Goal: Task Accomplishment & Management: Manage account settings

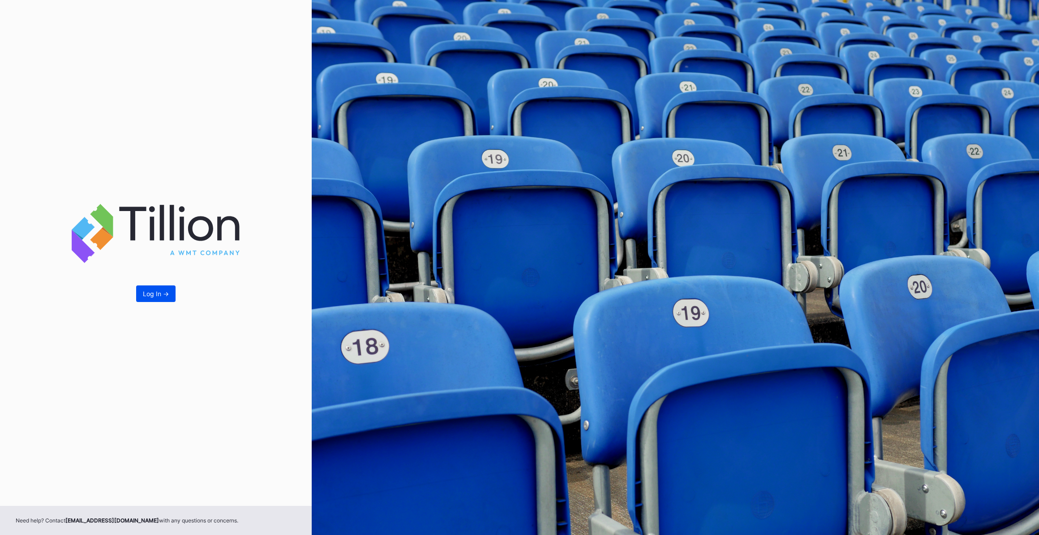
click at [156, 300] on button "Log In ->" at bounding box center [155, 293] width 39 height 17
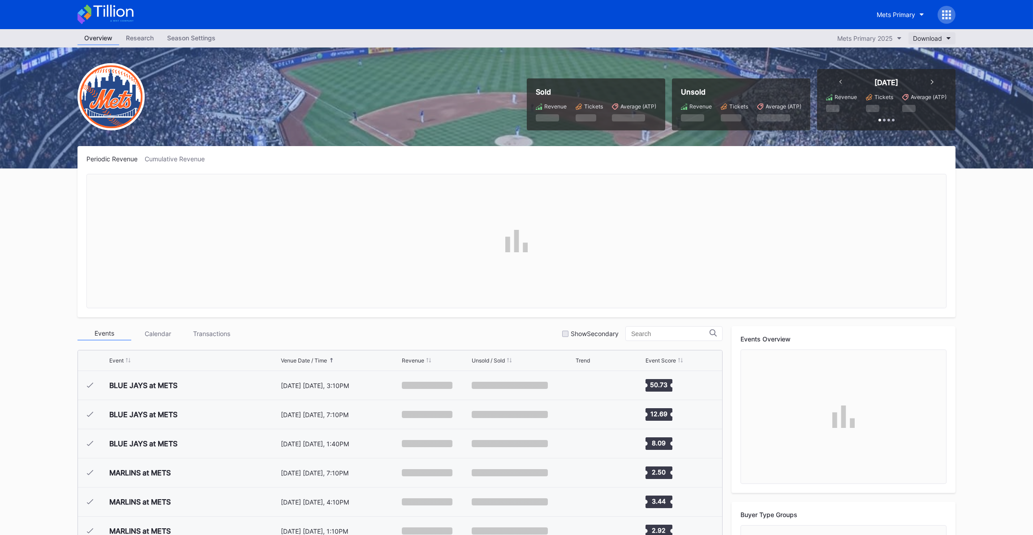
scroll to position [1718, 0]
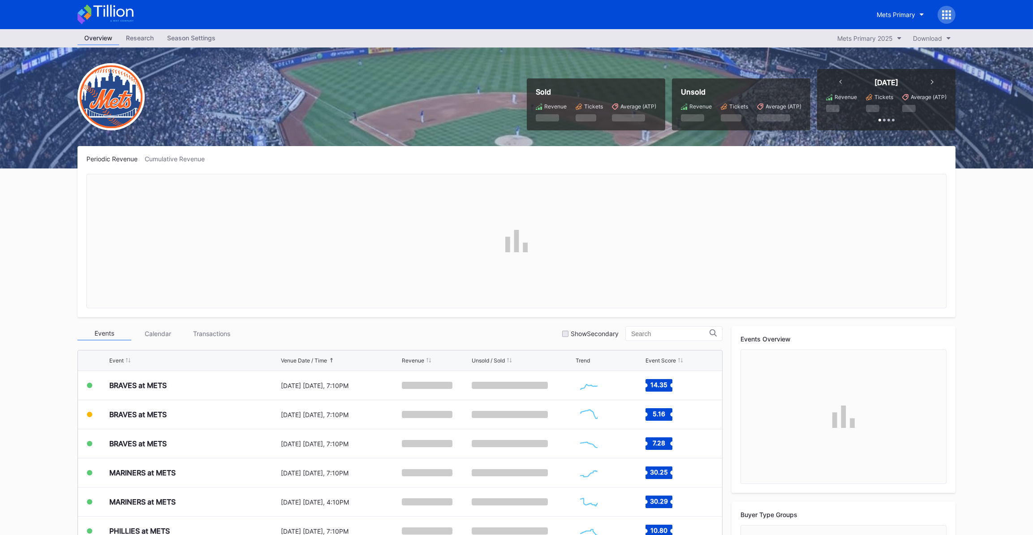
click at [206, 42] on div "Season Settings" at bounding box center [191, 37] width 62 height 13
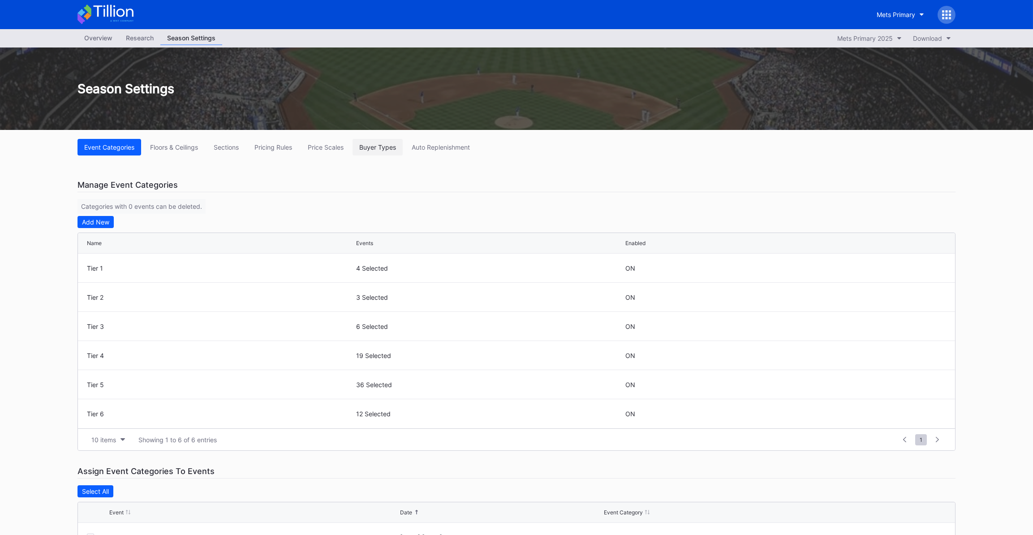
drag, startPoint x: 373, startPoint y: 148, endPoint x: 385, endPoint y: 194, distance: 47.1
click at [373, 147] on div "Buyer Types" at bounding box center [377, 147] width 37 height 8
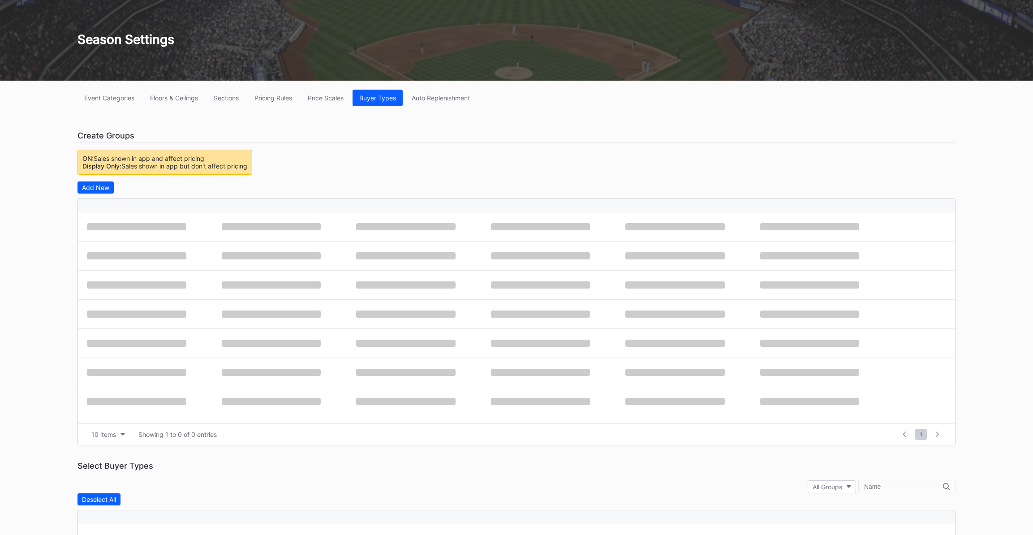
scroll to position [163, 0]
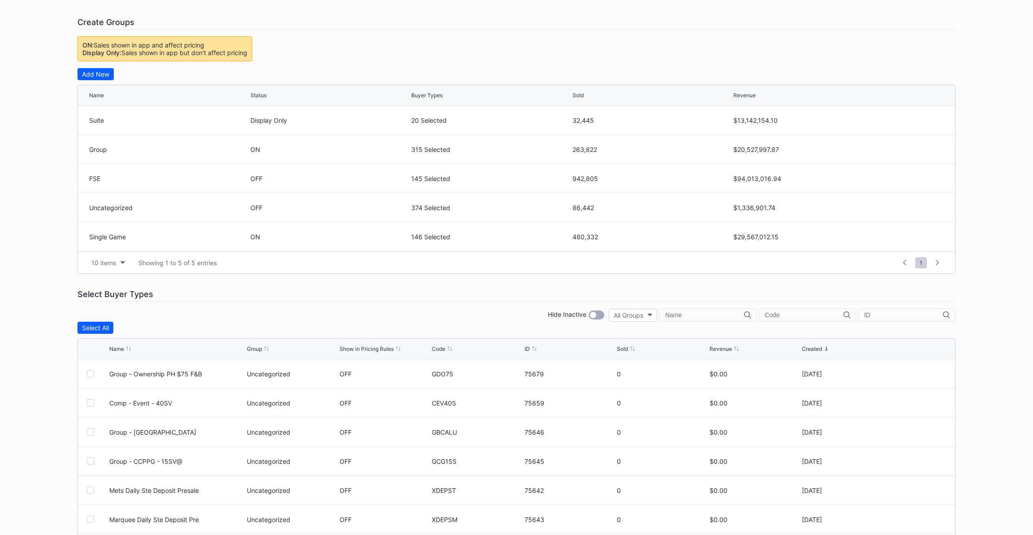
click at [826, 349] on div at bounding box center [826, 348] width 4 height 7
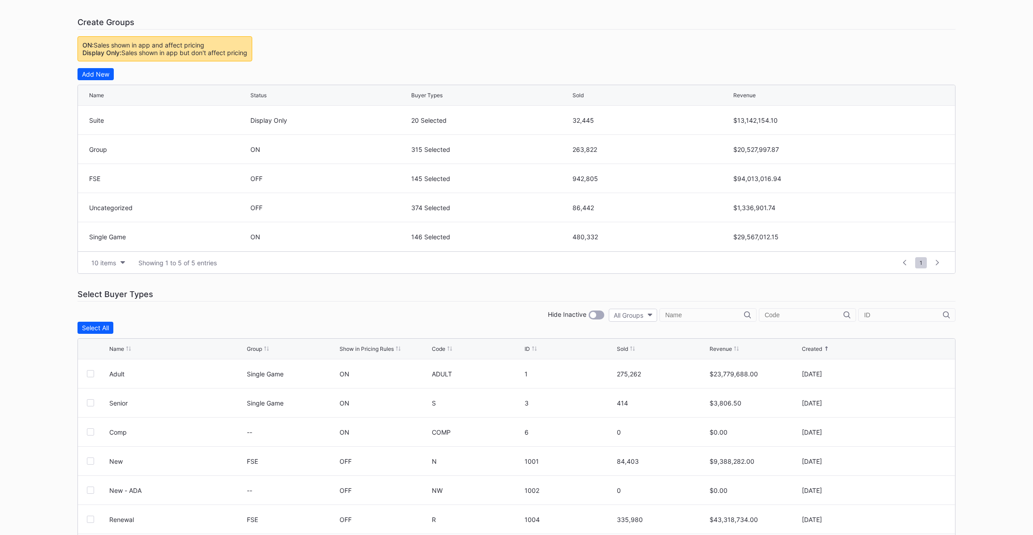
click at [826, 349] on div at bounding box center [826, 348] width 4 height 7
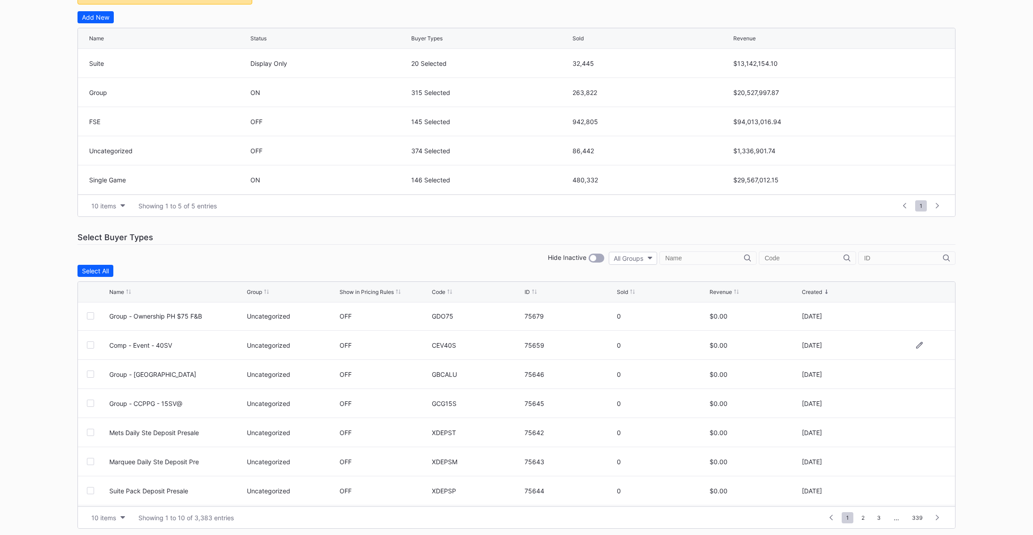
scroll to position [0, 0]
click at [533, 293] on div at bounding box center [534, 291] width 4 height 7
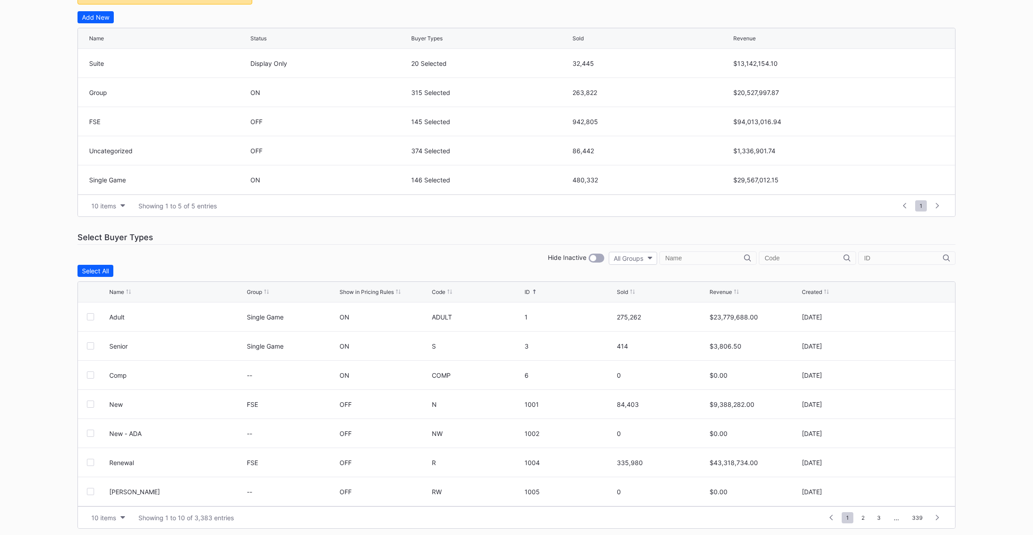
click at [533, 293] on div at bounding box center [534, 291] width 4 height 7
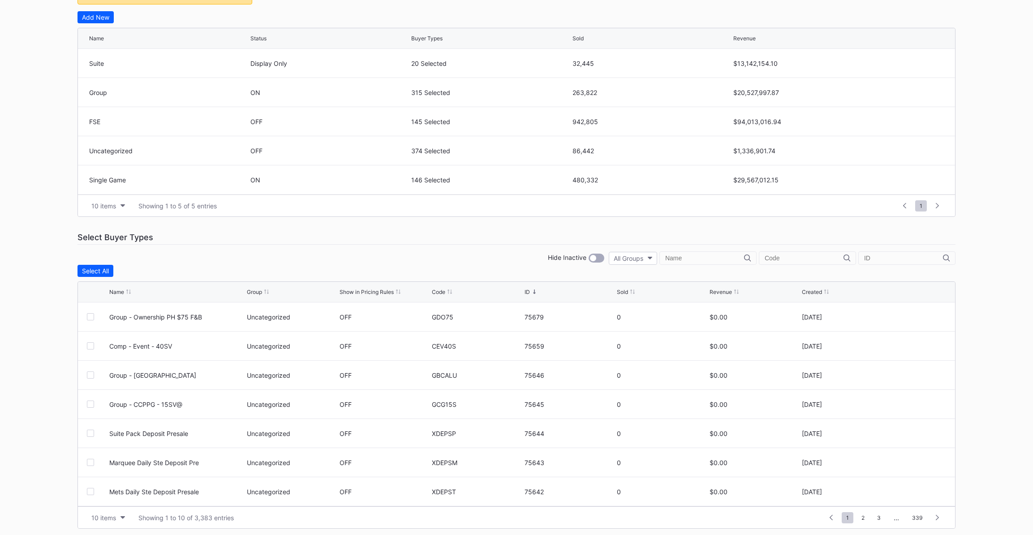
click at [411, 315] on html "Mets Primary Overview Research Season Settings Mets Primary 2025 Download Seaso…" at bounding box center [516, 48] width 1033 height 535
